Goal: Task Accomplishment & Management: Manage account settings

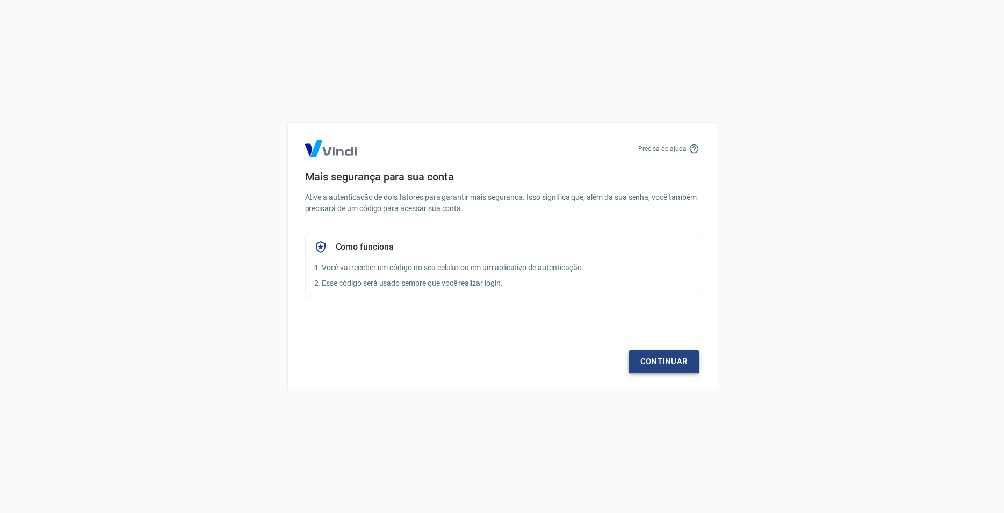
click at [666, 365] on link "Continuar" at bounding box center [664, 361] width 71 height 23
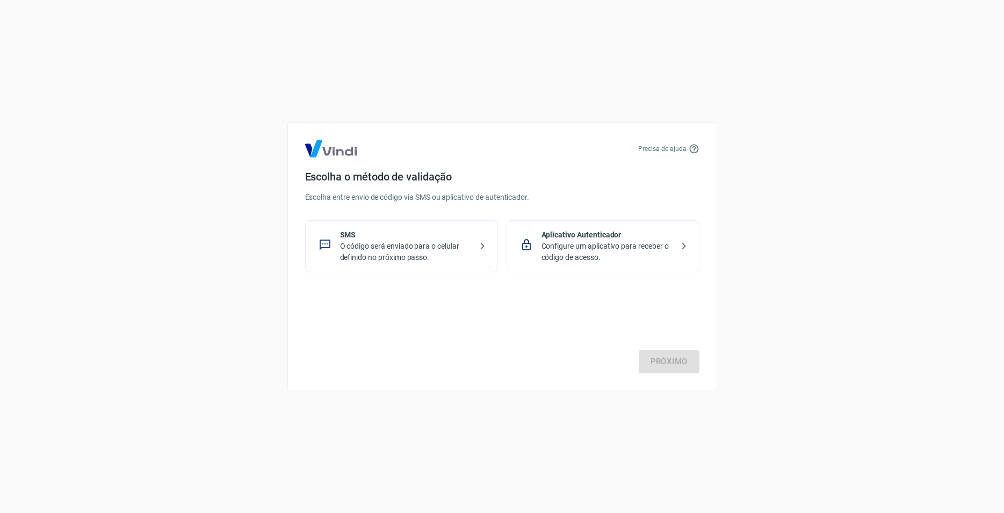
click at [603, 251] on p "Configure um aplicativo para receber o código de acesso." at bounding box center [608, 252] width 132 height 23
click at [672, 369] on link "Próximo" at bounding box center [669, 361] width 61 height 23
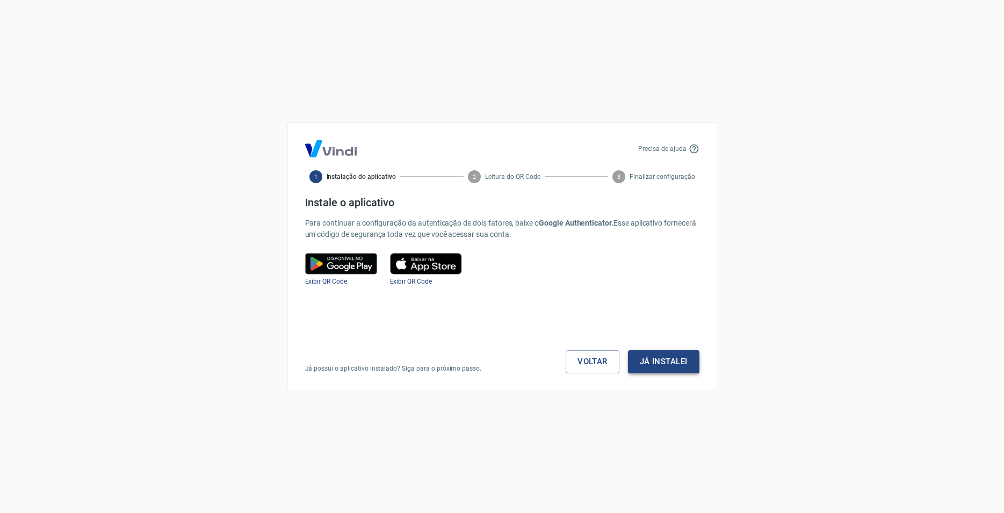
click at [669, 358] on button "Já instalei" at bounding box center [663, 361] width 71 height 23
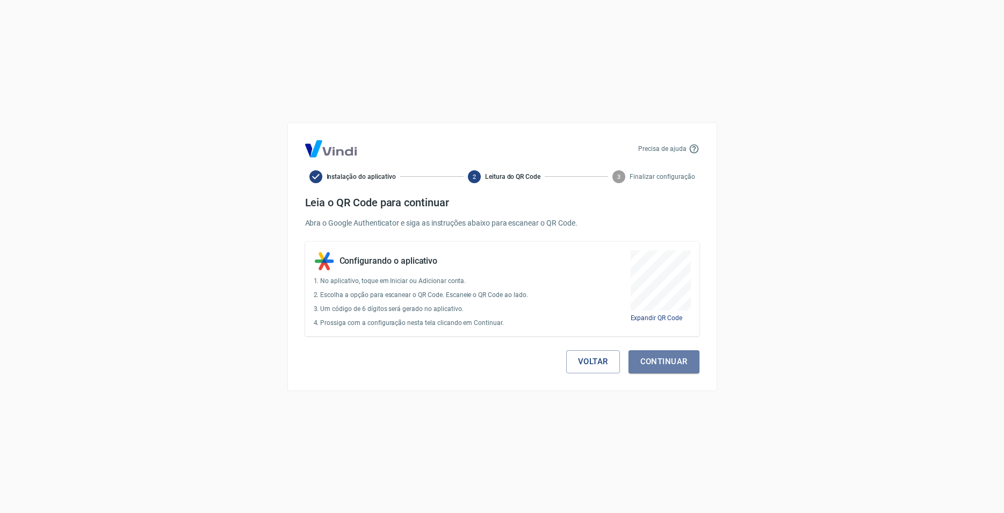
click at [669, 358] on button "Continuar" at bounding box center [664, 361] width 71 height 23
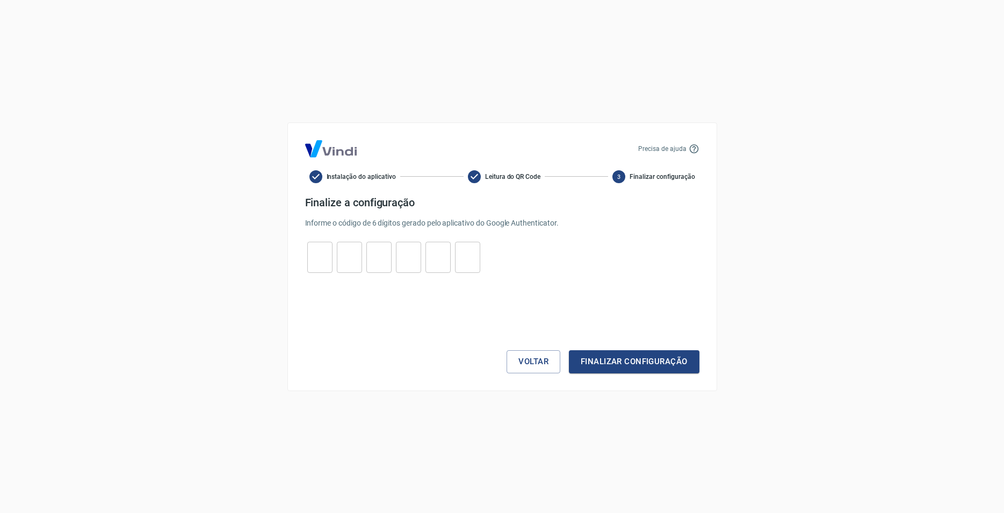
click at [324, 262] on input "tel" at bounding box center [319, 257] width 25 height 23
type input "5"
type input "8"
type input "9"
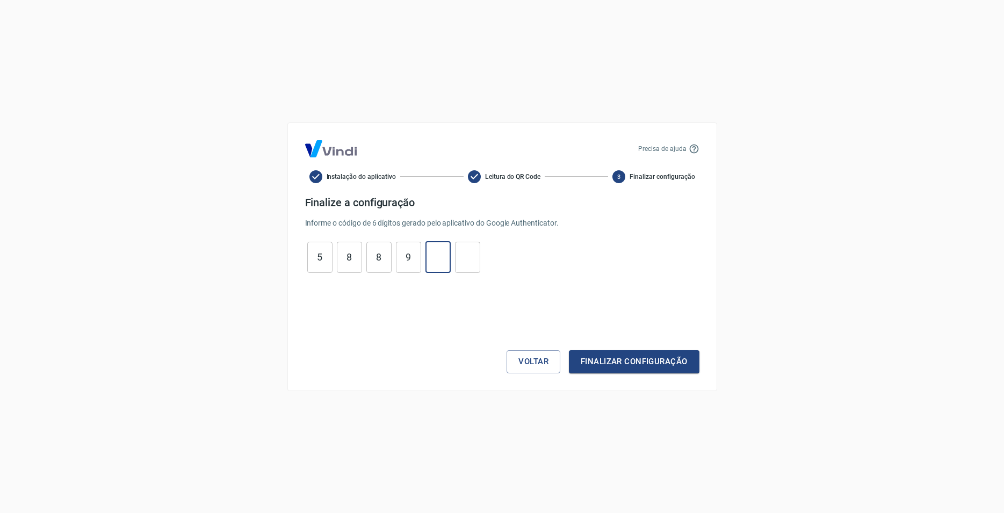
type input "3"
type input "9"
click at [622, 357] on button "Finalizar configuração" at bounding box center [634, 361] width 130 height 23
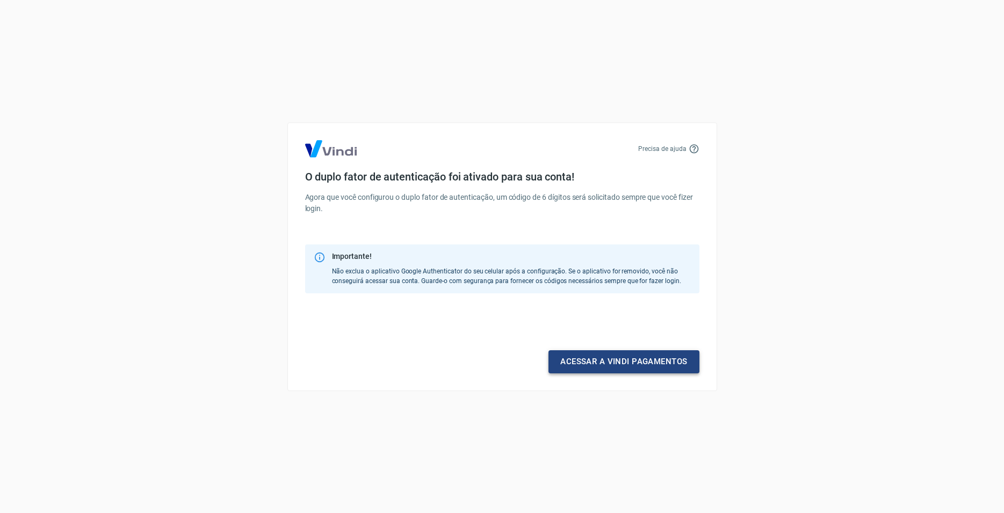
click at [625, 361] on link "Acessar a Vindi pagamentos" at bounding box center [624, 361] width 150 height 23
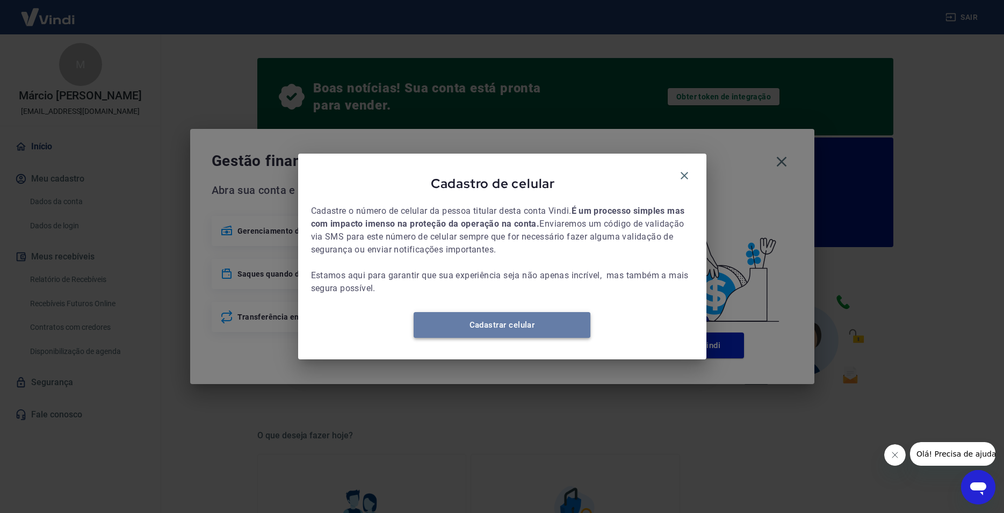
click at [485, 333] on link "Cadastrar celular" at bounding box center [502, 325] width 177 height 26
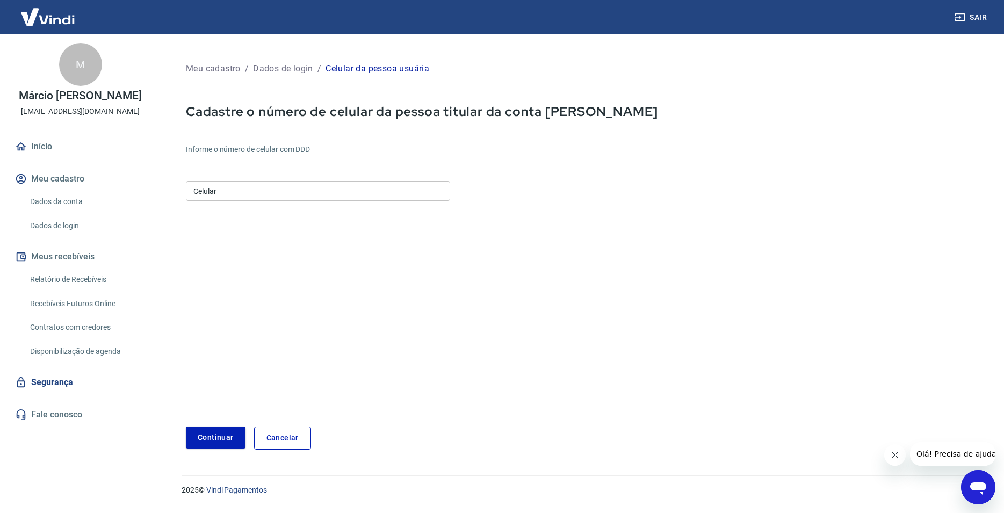
click at [259, 187] on input "Celular" at bounding box center [318, 191] width 264 height 20
type input "[PHONE_NUMBER]"
click at [225, 438] on button "Continuar" at bounding box center [216, 438] width 60 height 22
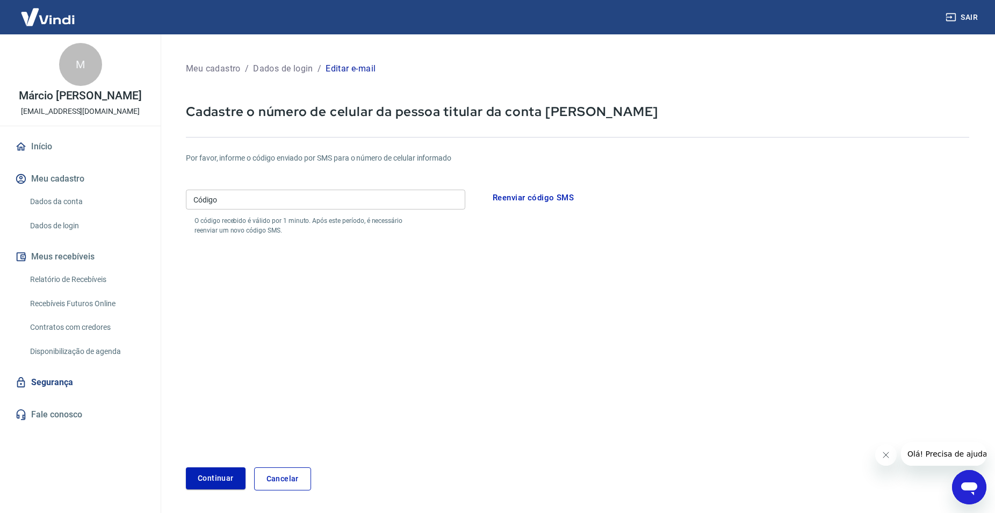
click at [243, 202] on input "Código" at bounding box center [325, 200] width 279 height 20
type input "812321"
click at [186, 467] on button "Continuar" at bounding box center [216, 478] width 60 height 22
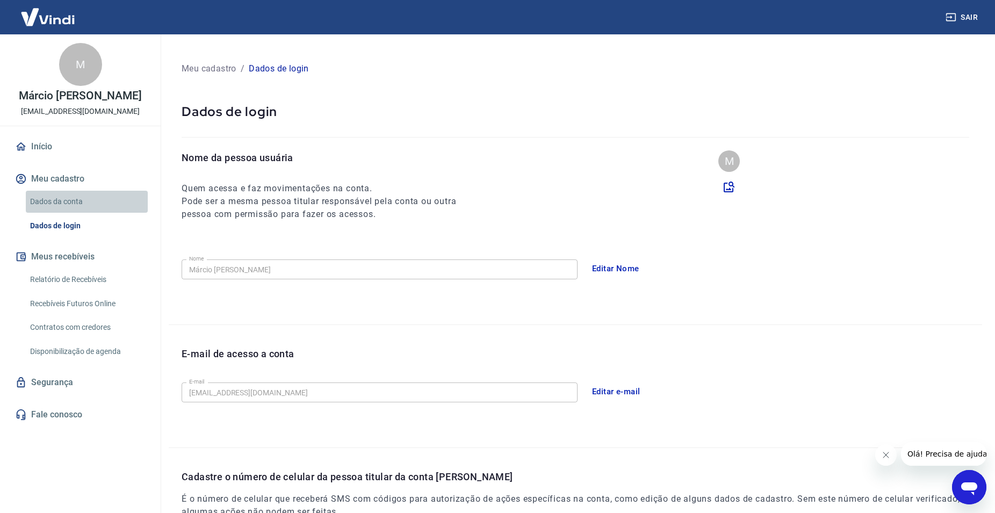
click at [59, 198] on link "Dados da conta" at bounding box center [87, 202] width 122 height 22
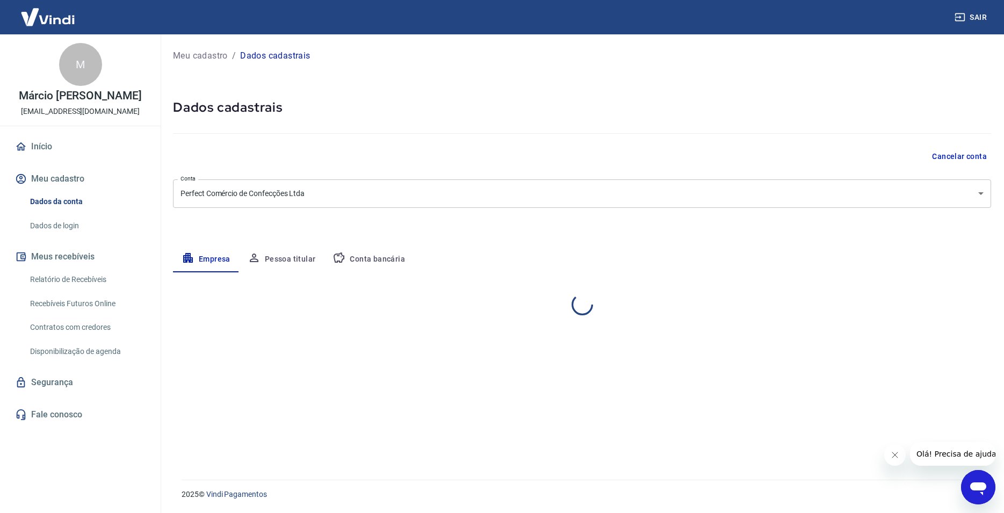
select select "PR"
select select "business"
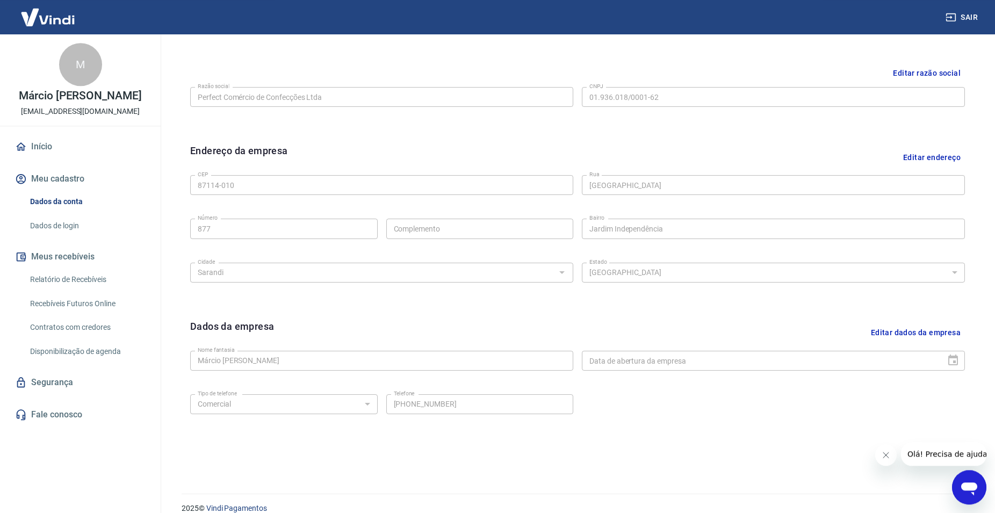
scroll to position [262, 0]
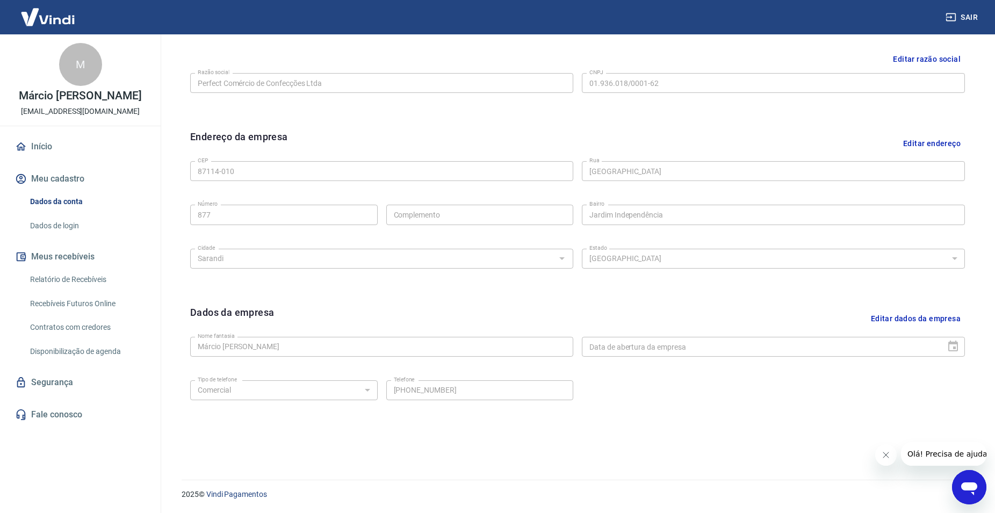
click at [58, 280] on link "Relatório de Recebíveis" at bounding box center [87, 280] width 122 height 22
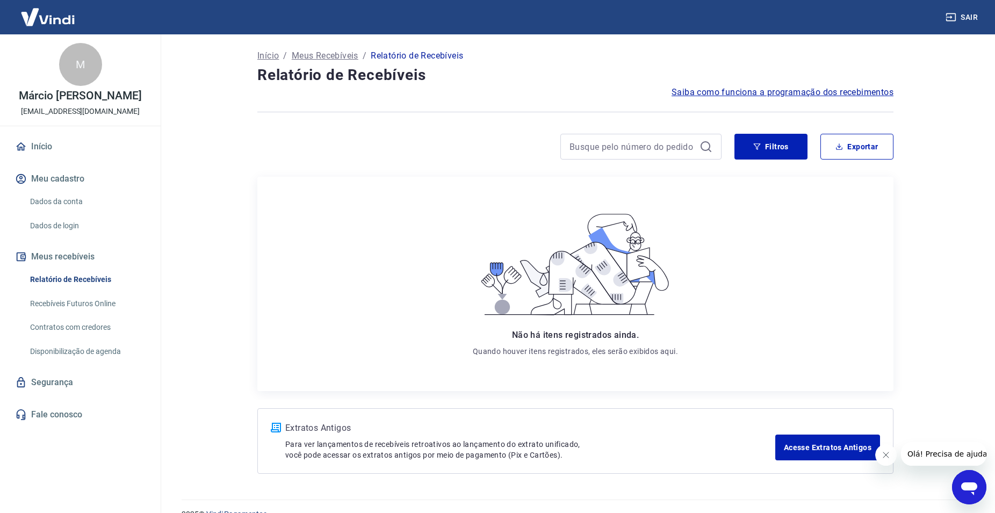
click at [60, 302] on link "Recebíveis Futuros Online" at bounding box center [87, 304] width 122 height 22
